Goal: Use online tool/utility: Utilize a website feature to perform a specific function

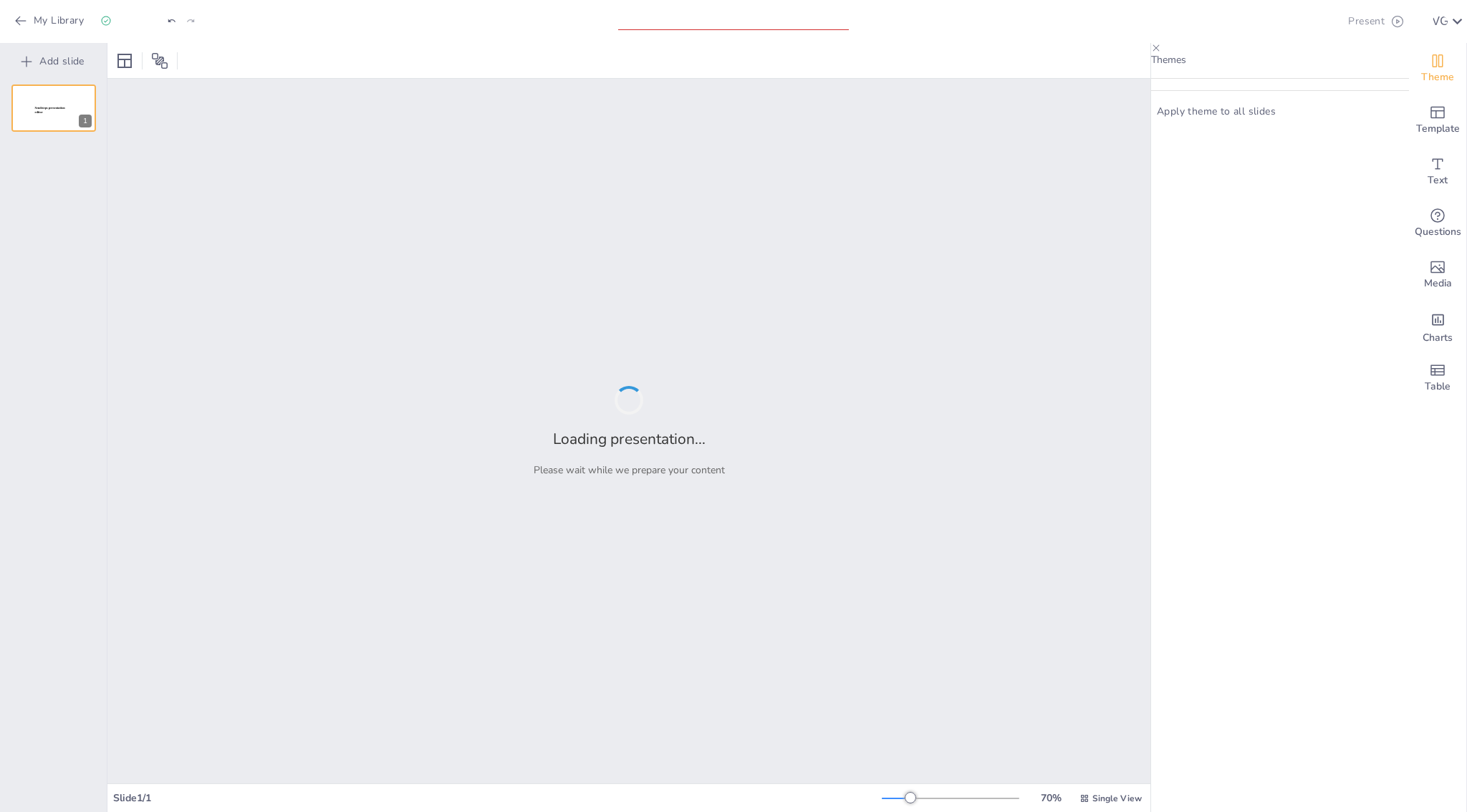
type input "Imported OneInfoConsulting - [PERSON_NAME] - Reunión Status.ppt"
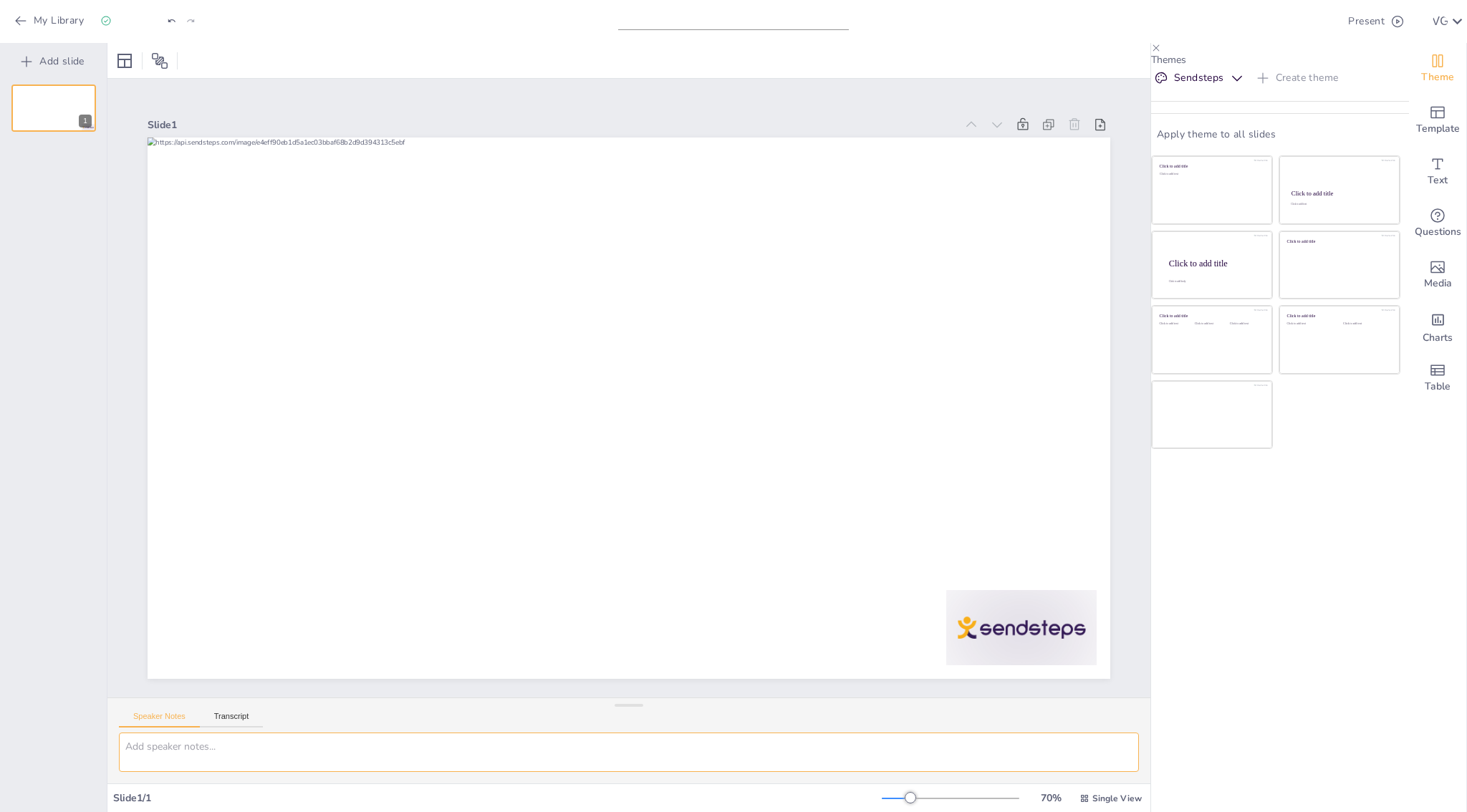
click at [219, 745] on textarea at bounding box center [629, 753] width 1020 height 40
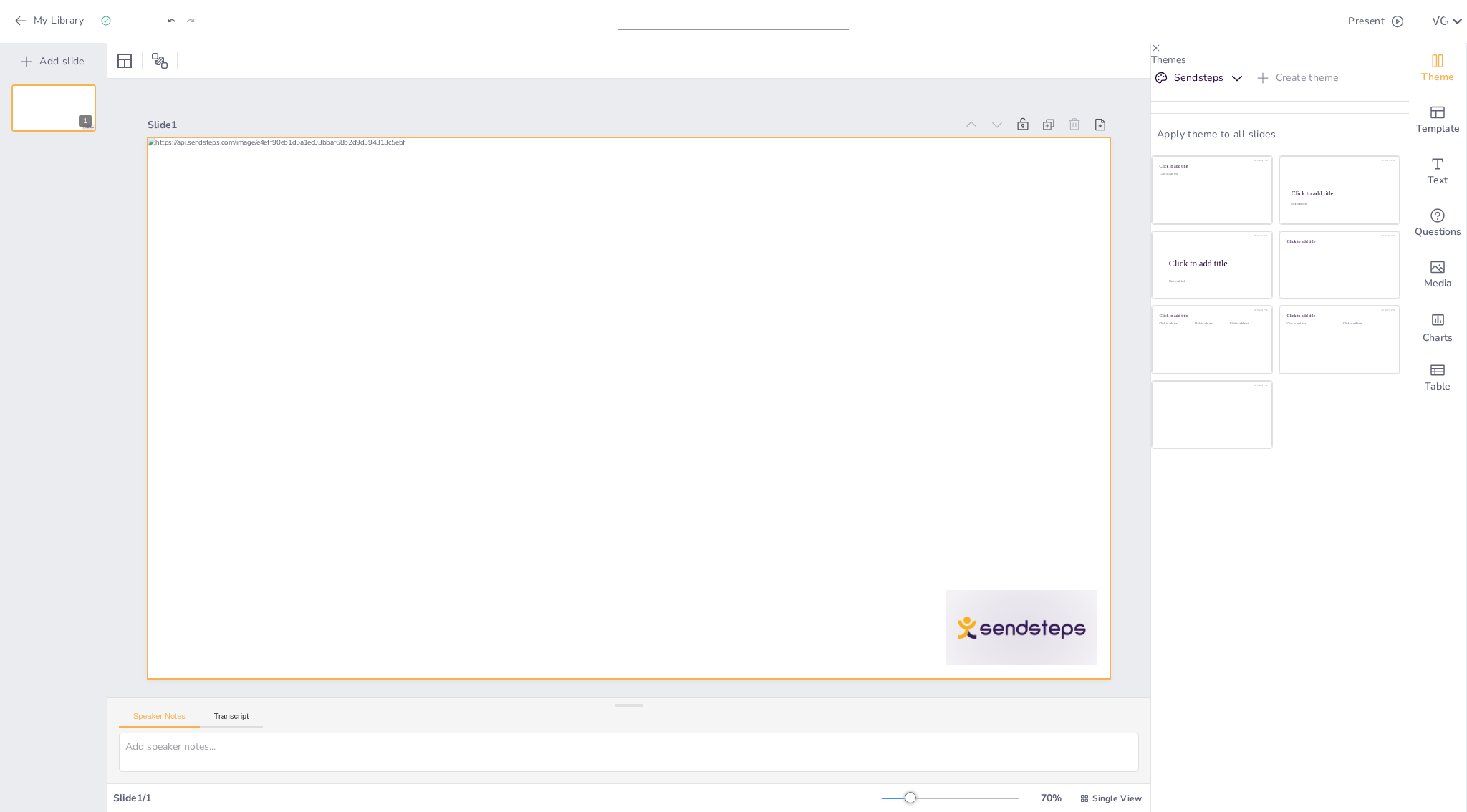
click at [626, 427] on div at bounding box center [635, 369] width 1083 height 812
click at [628, 424] on div at bounding box center [609, 394] width 813 height 1083
click at [629, 413] on div at bounding box center [609, 388] width 541 height 963
click at [626, 416] on div at bounding box center [648, 388] width 541 height 963
click at [630, 413] on div at bounding box center [611, 395] width 887 height 1099
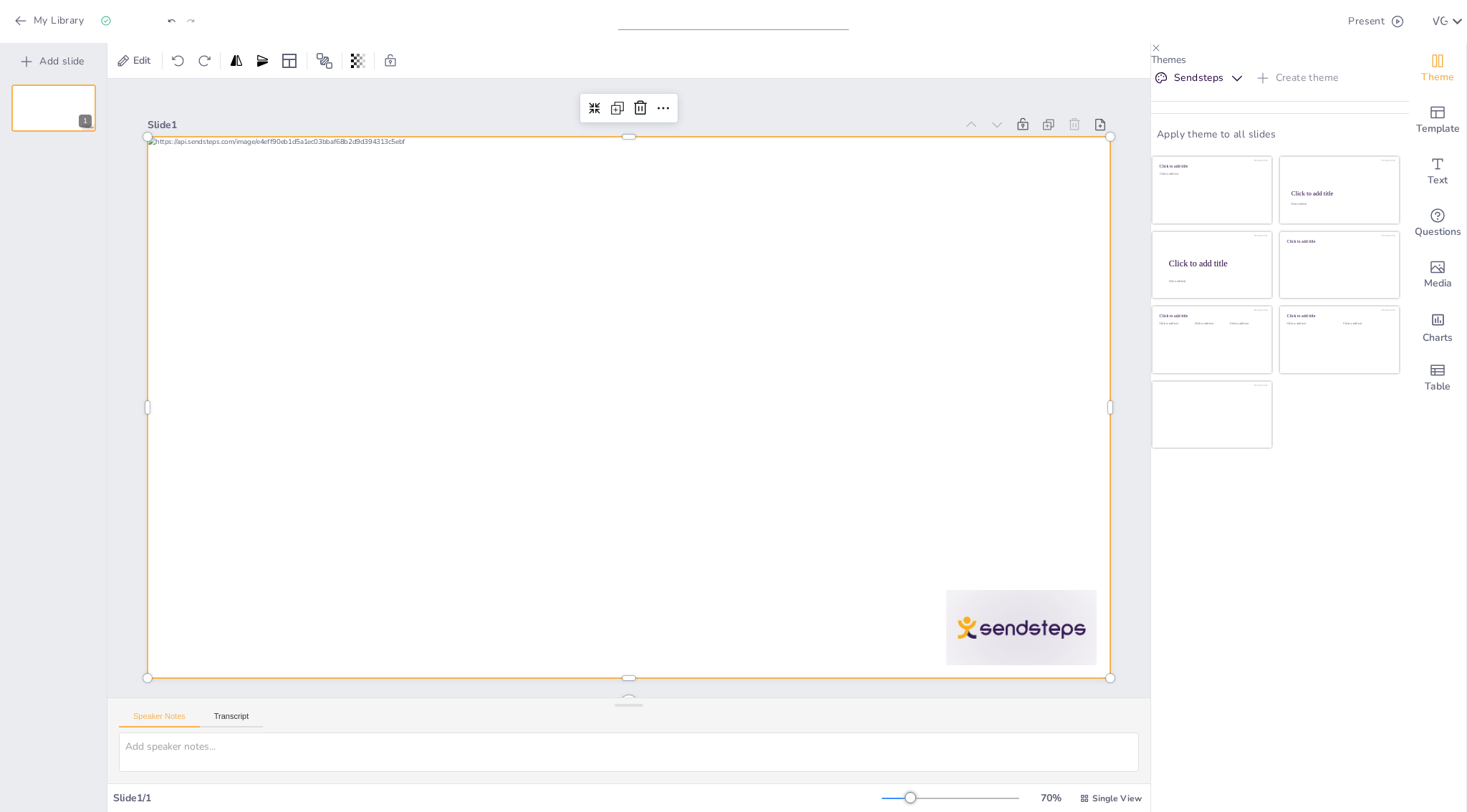
click at [1374, 135] on div "Sendsteps Create theme Apply theme to all slides Click to add title Click to ad…" at bounding box center [1280, 110] width 258 height 89
click at [724, 257] on div at bounding box center [610, 392] width 731 height 1054
click at [729, 249] on div at bounding box center [620, 370] width 1100 height 886
click at [727, 255] on div at bounding box center [614, 376] width 1047 height 1078
click at [177, 755] on textarea at bounding box center [629, 753] width 1020 height 40
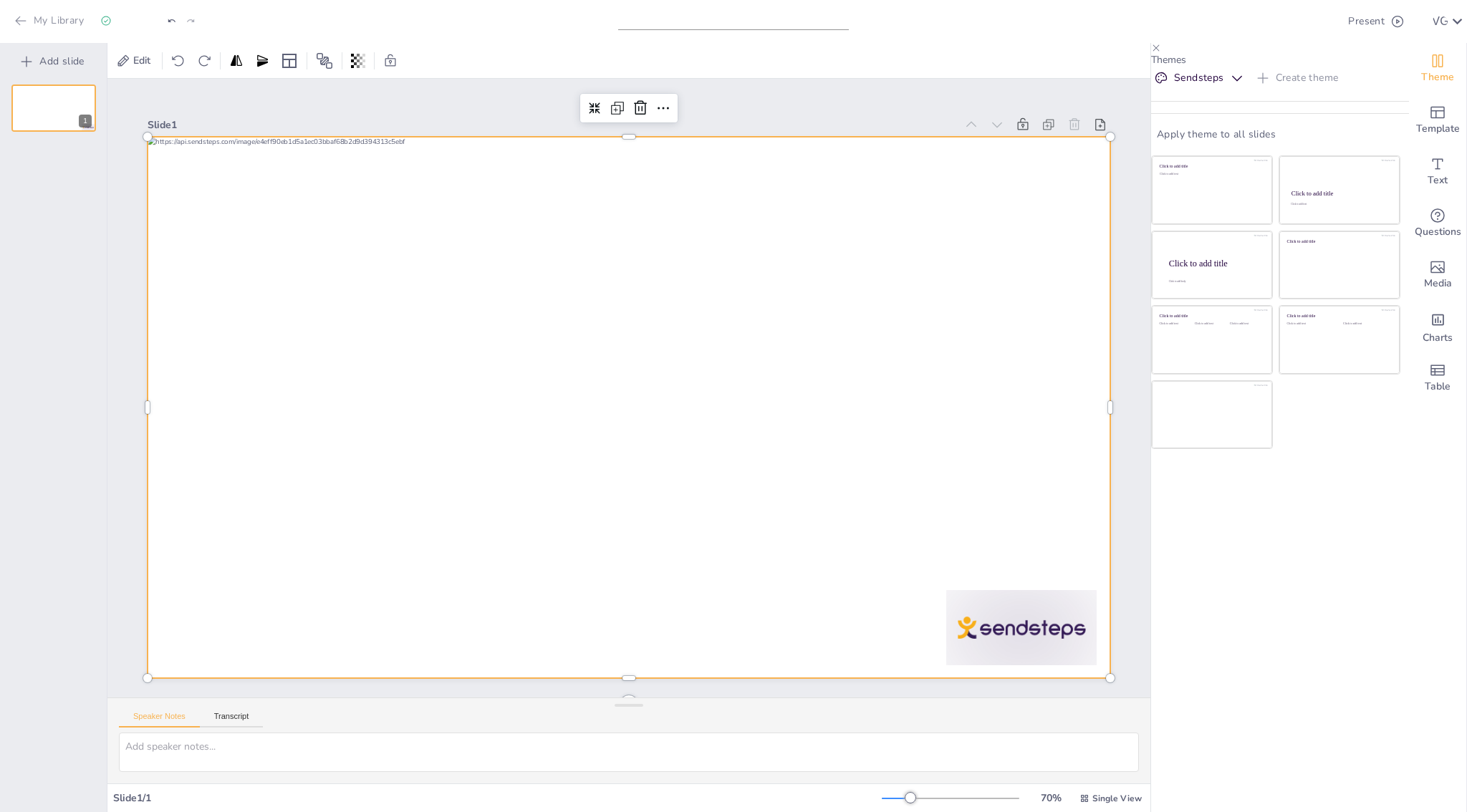
click at [19, 20] on icon "button" at bounding box center [20, 21] width 11 height 10
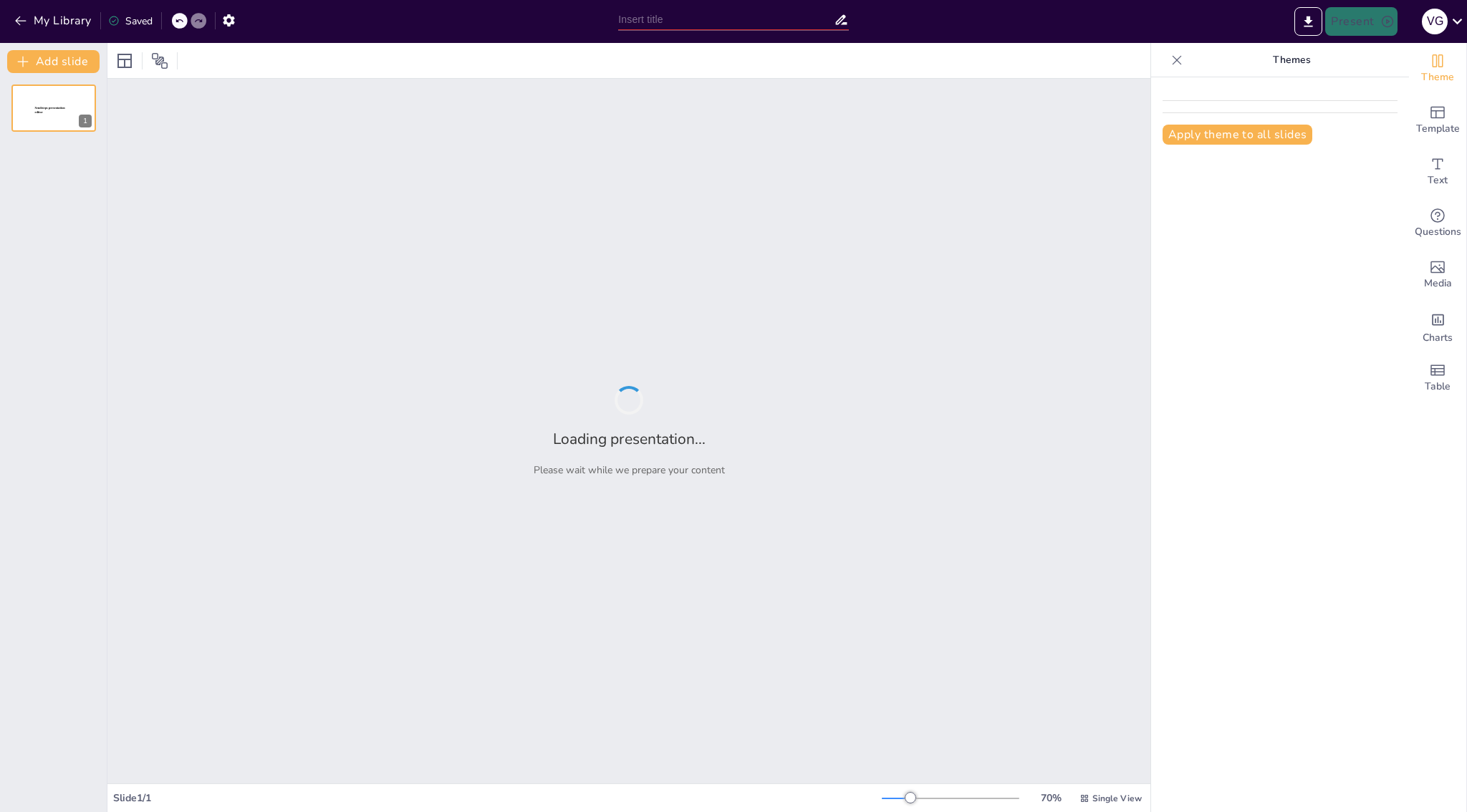
type input "Estado de Avance: Informe Actualizado"
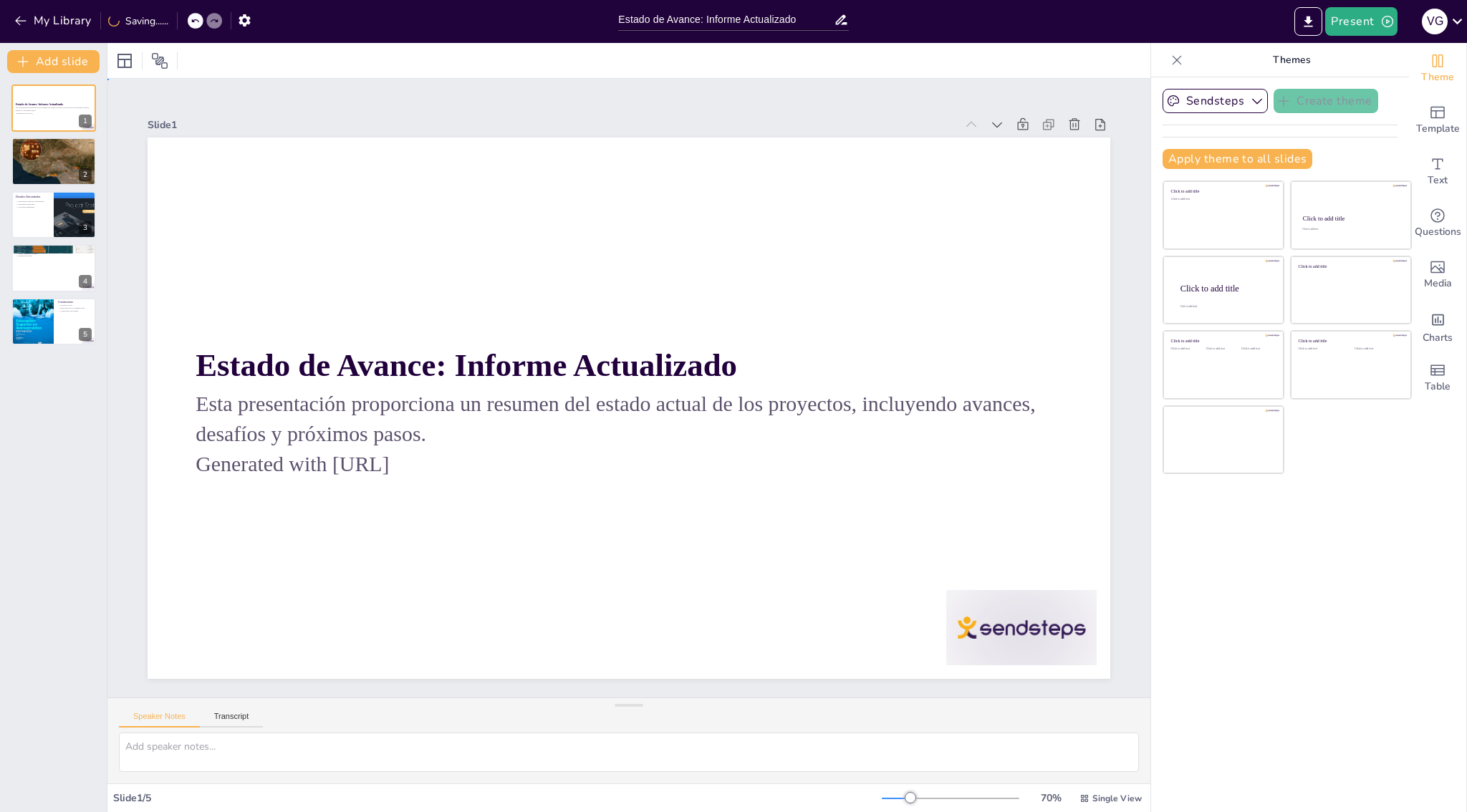
click at [893, 609] on div at bounding box center [629, 408] width 963 height 541
click at [50, 165] on div at bounding box center [53, 161] width 86 height 57
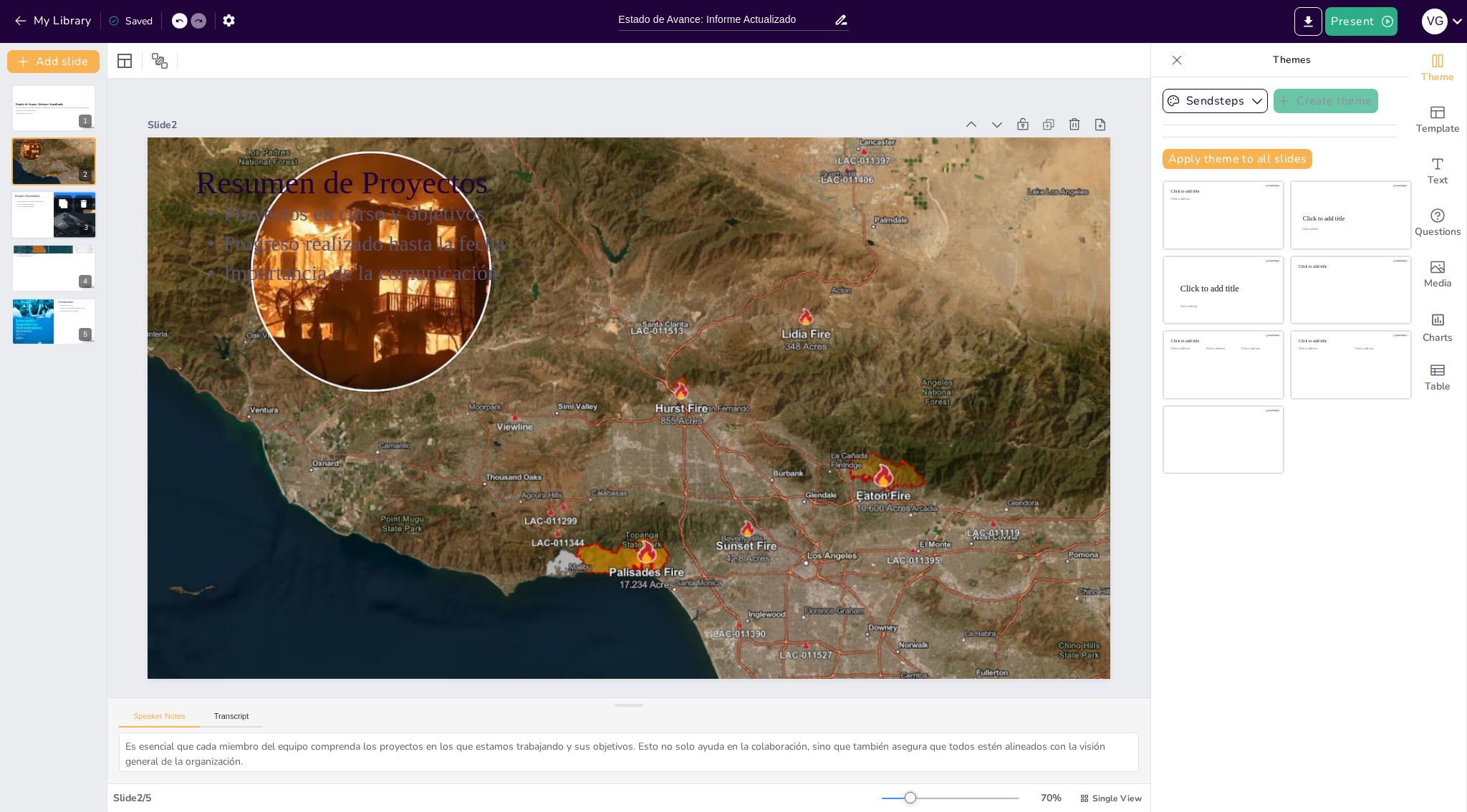
click at [50, 216] on div at bounding box center [53, 214] width 86 height 49
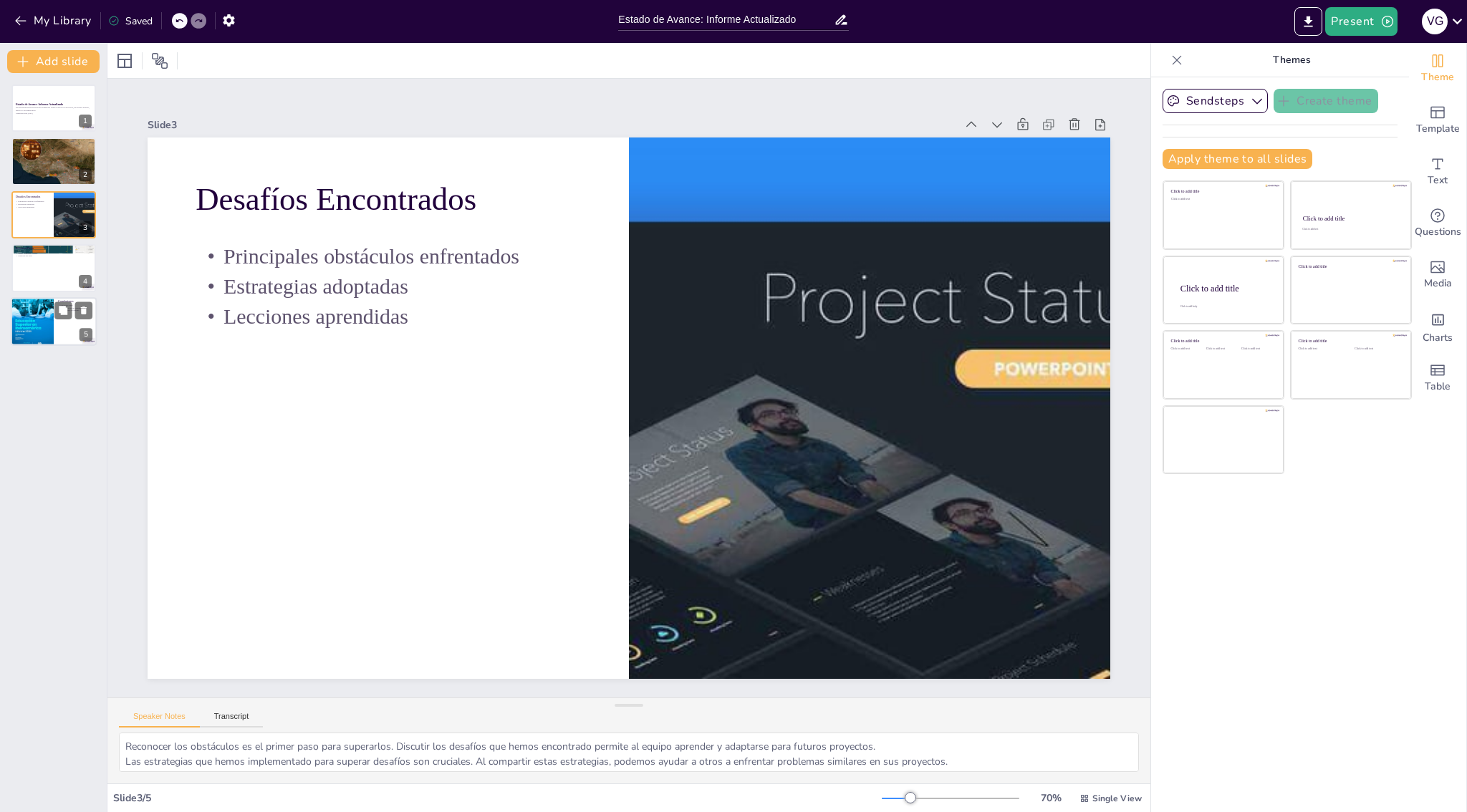
click at [59, 300] on p "Conclusiones" at bounding box center [75, 301] width 34 height 4
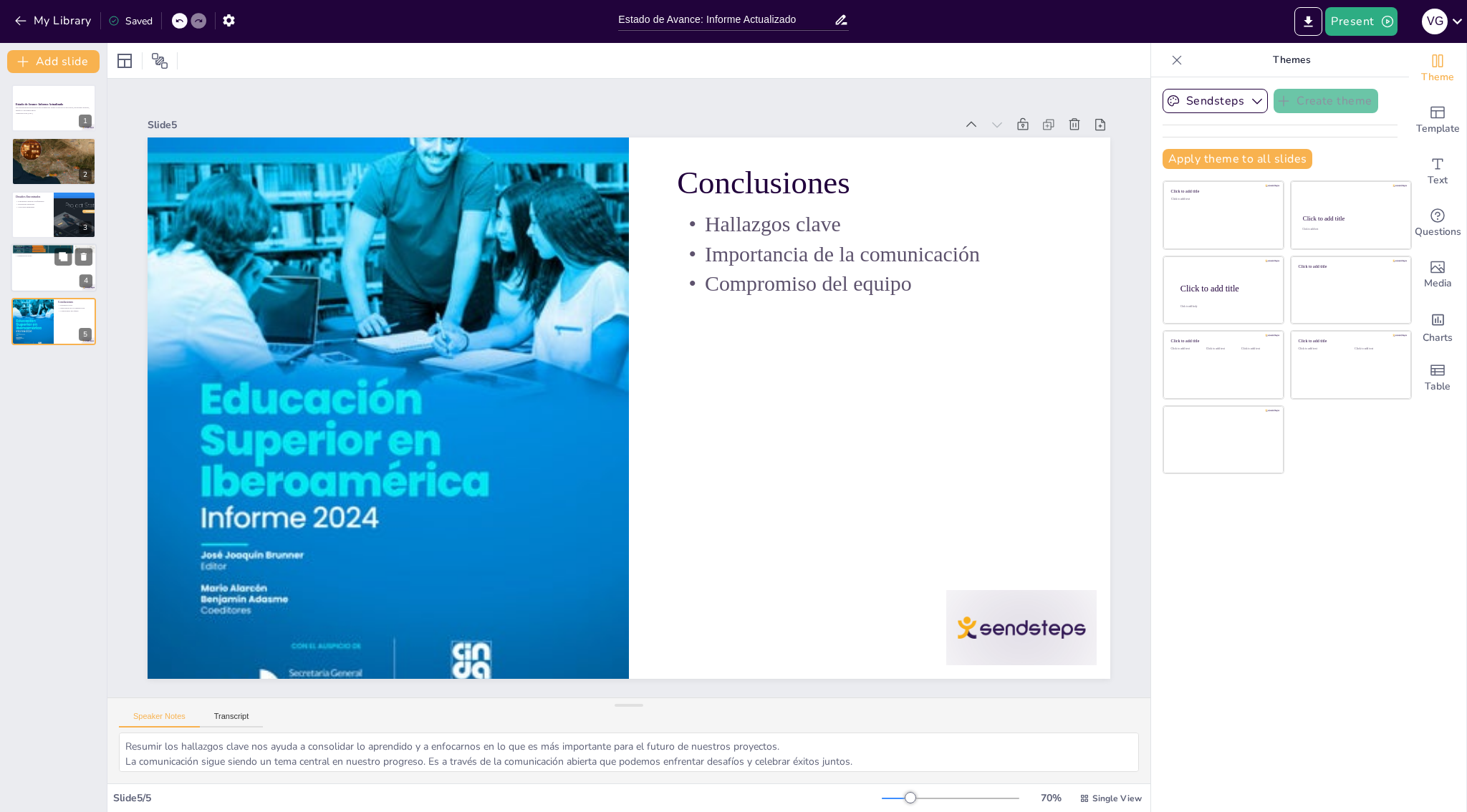
click at [60, 275] on div at bounding box center [53, 268] width 86 height 49
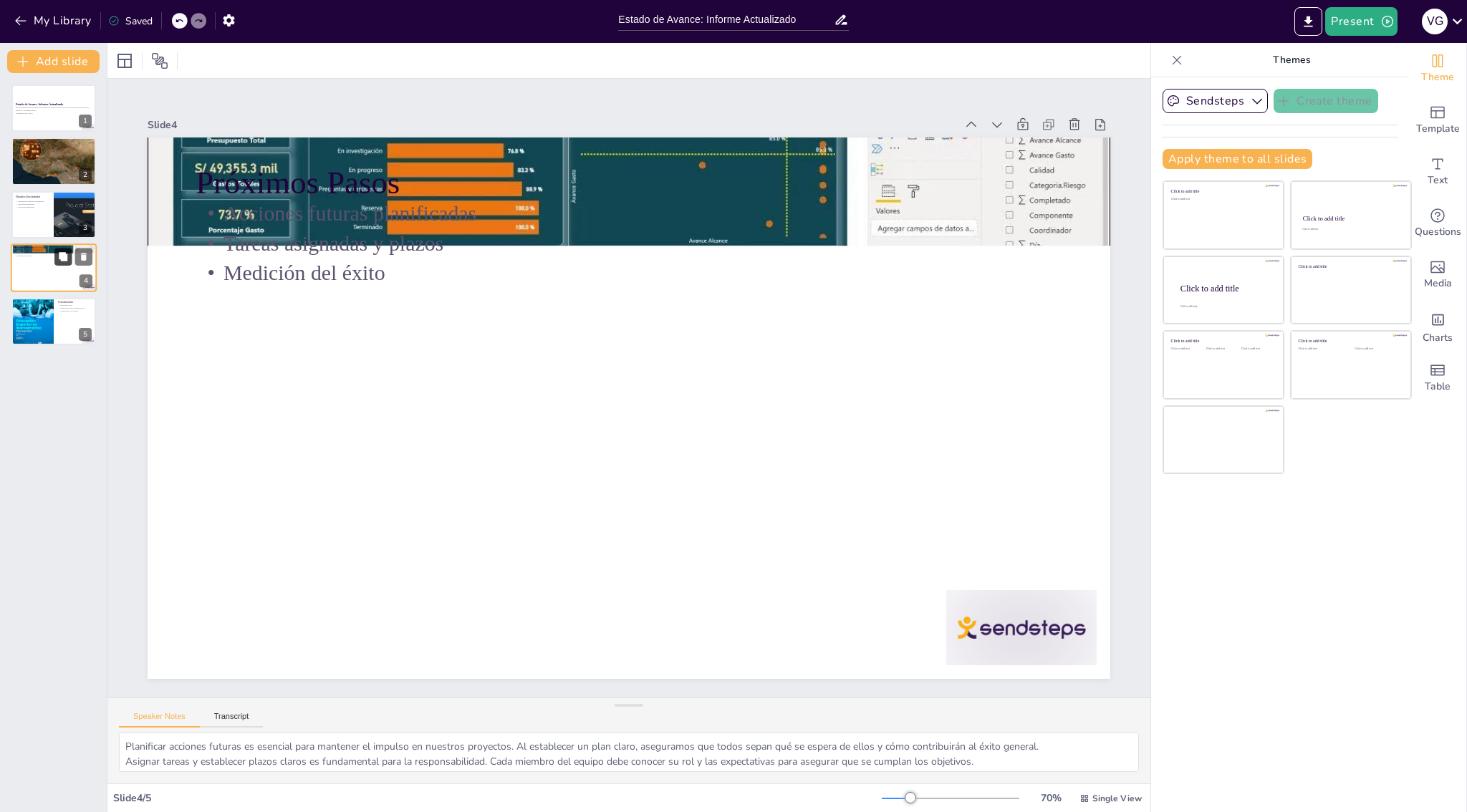
click at [60, 254] on icon at bounding box center [63, 257] width 9 height 9
drag, startPoint x: 66, startPoint y: 172, endPoint x: 80, endPoint y: 164, distance: 16.1
click at [66, 172] on div at bounding box center [53, 161] width 86 height 57
type textarea "Es esencial que cada miembro del equipo comprenda los proyectos en los que esta…"
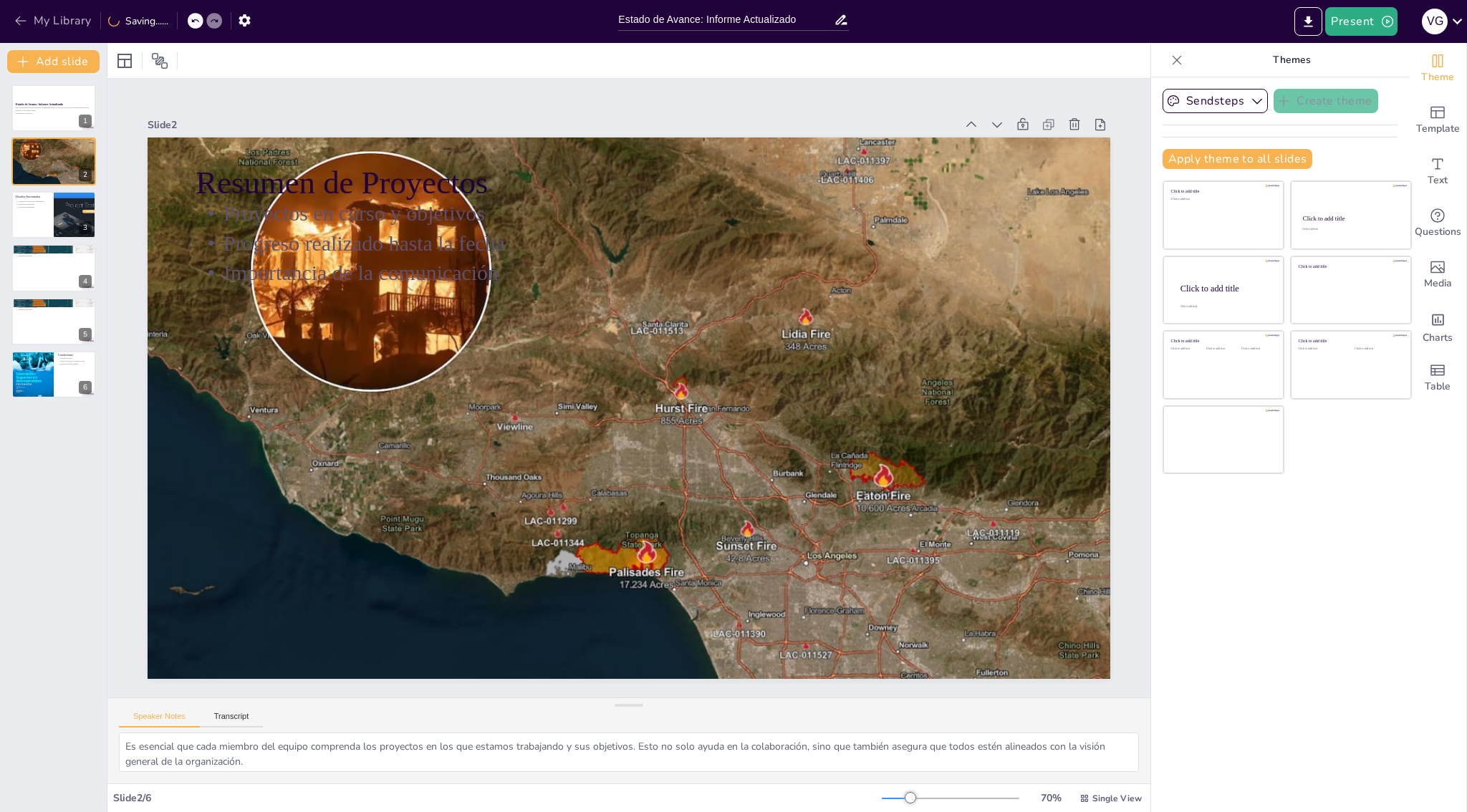
click at [24, 22] on icon "button" at bounding box center [21, 21] width 15 height 15
